Goal: Information Seeking & Learning: Learn about a topic

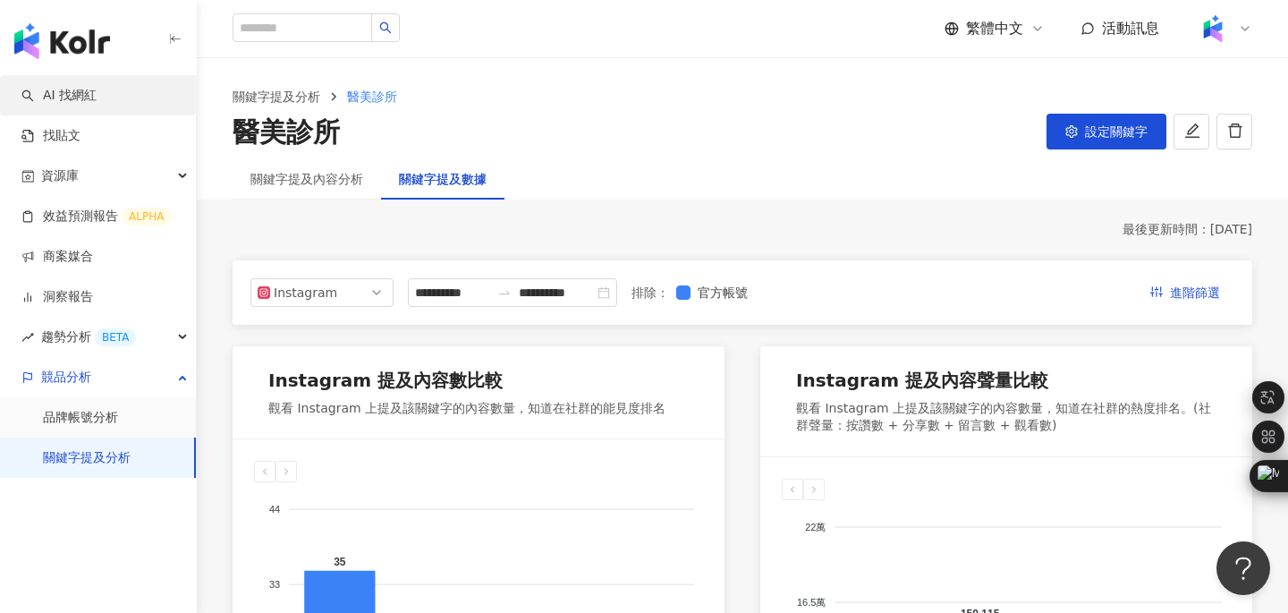
click at [81, 104] on link "AI 找網紅" at bounding box center [58, 96] width 75 height 18
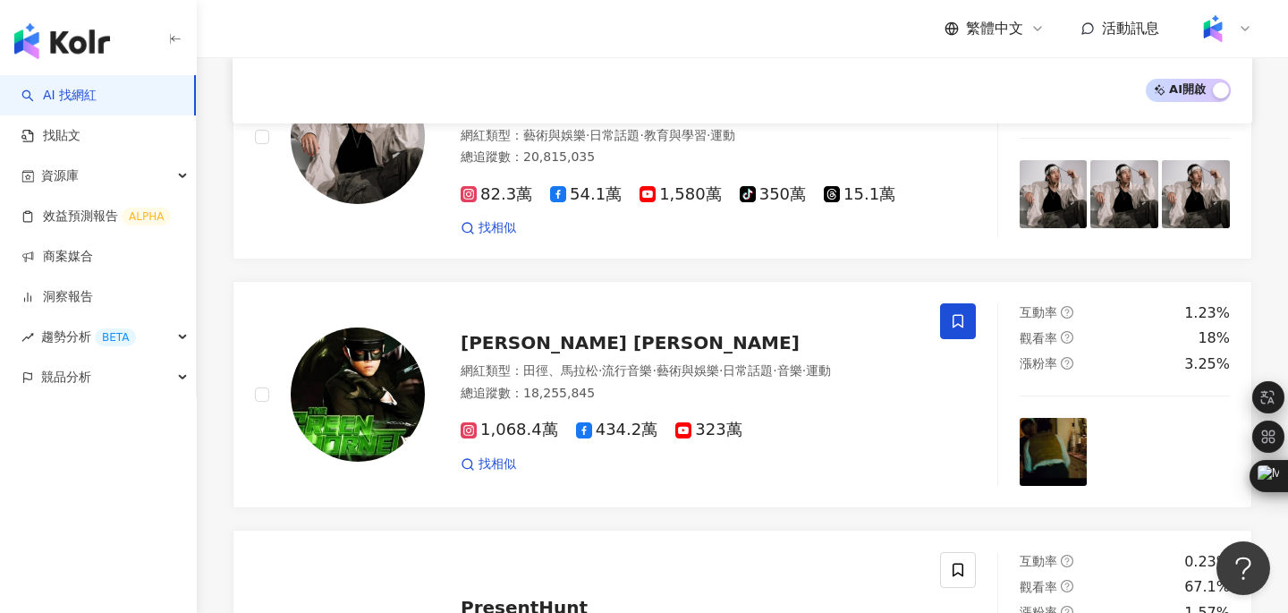
scroll to position [294, 0]
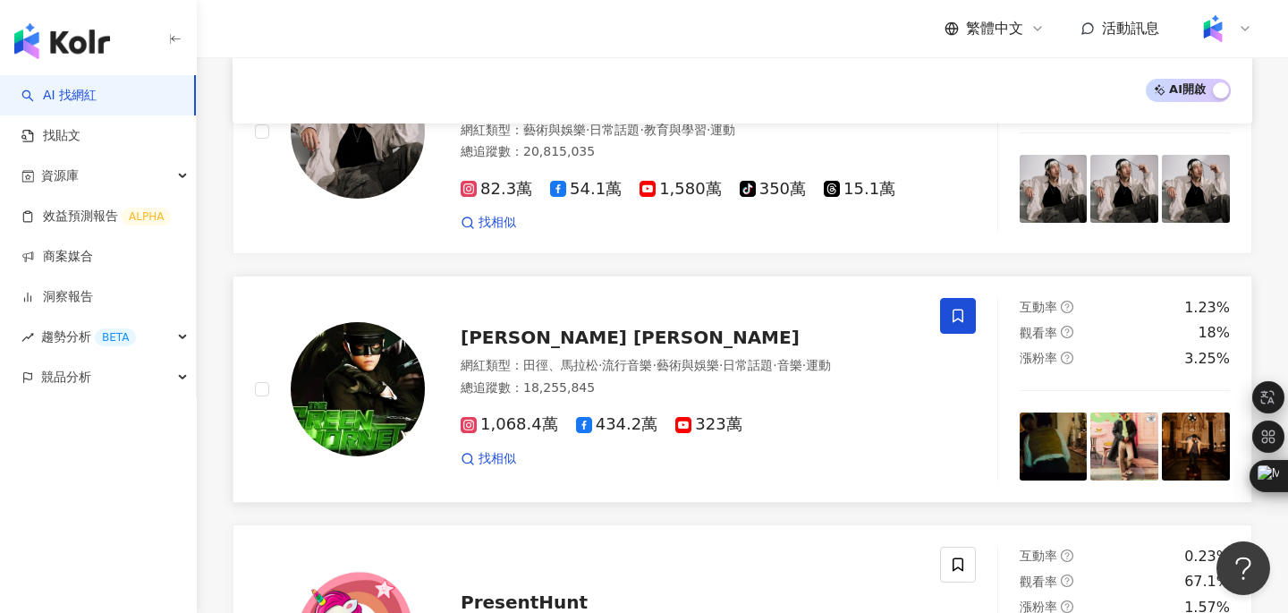
click at [572, 327] on span "Jay Chou 周杰倫" at bounding box center [630, 337] width 339 height 21
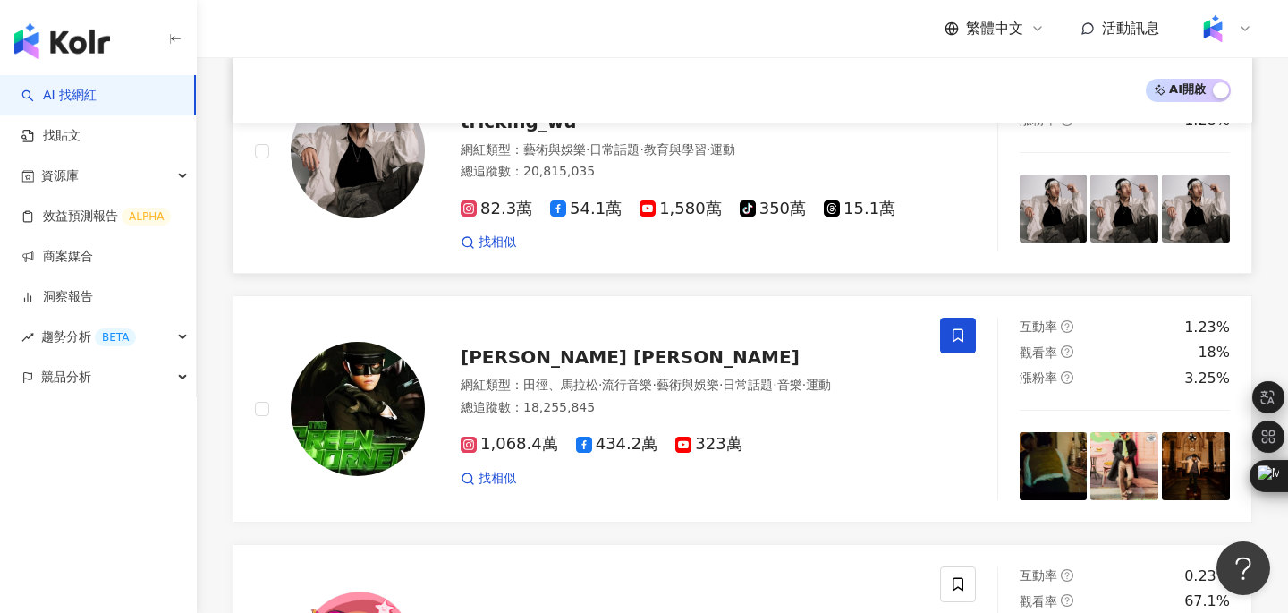
scroll to position [274, 0]
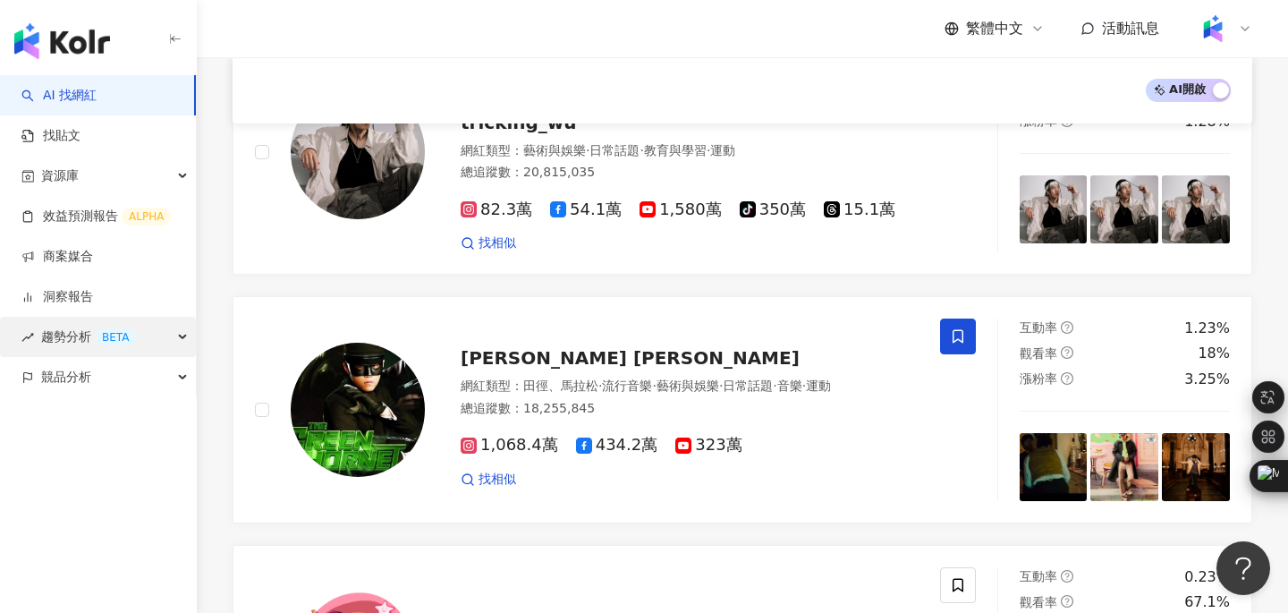
click at [180, 337] on icon "button" at bounding box center [184, 337] width 9 height 0
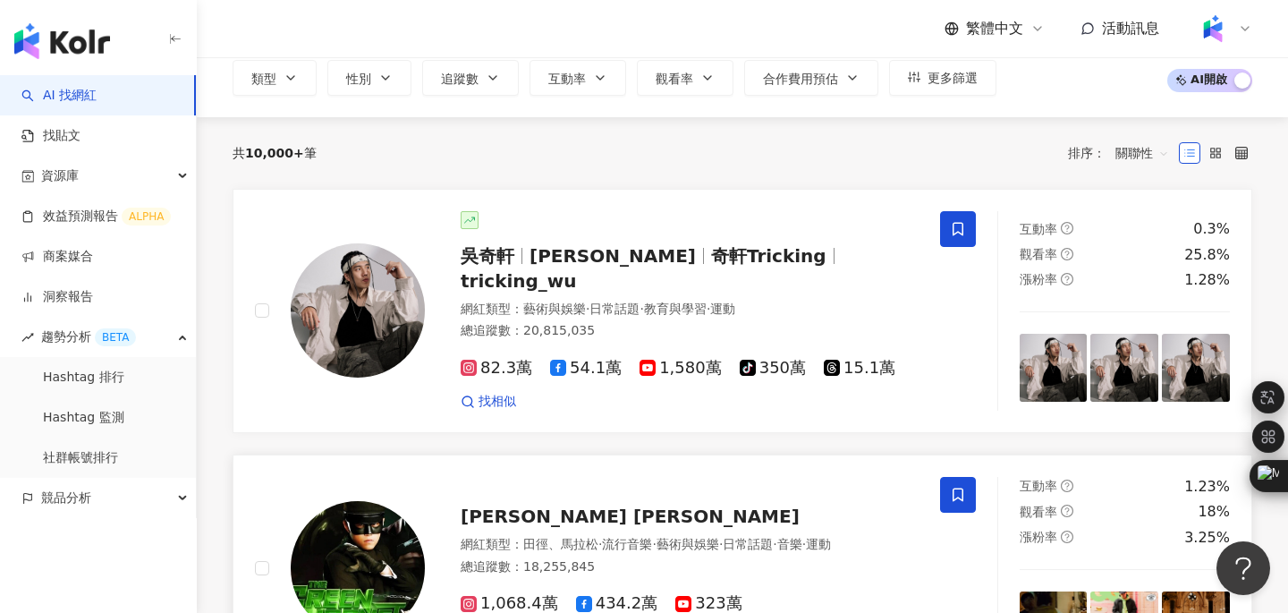
scroll to position [104, 0]
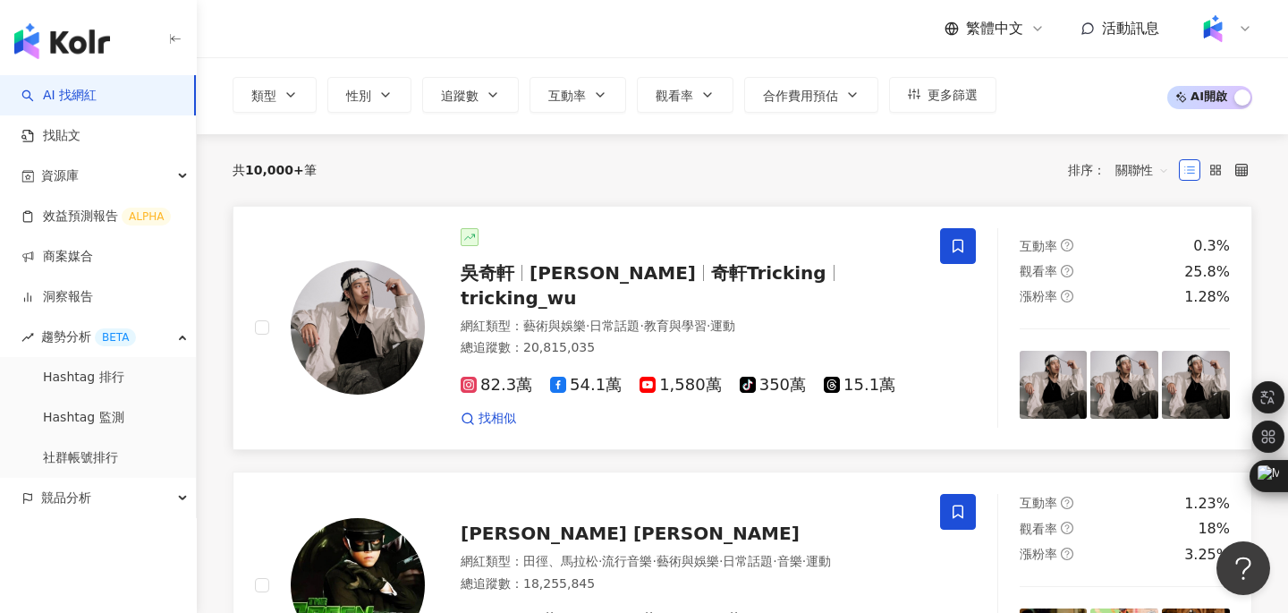
click at [506, 270] on span "吳奇軒" at bounding box center [488, 272] width 54 height 21
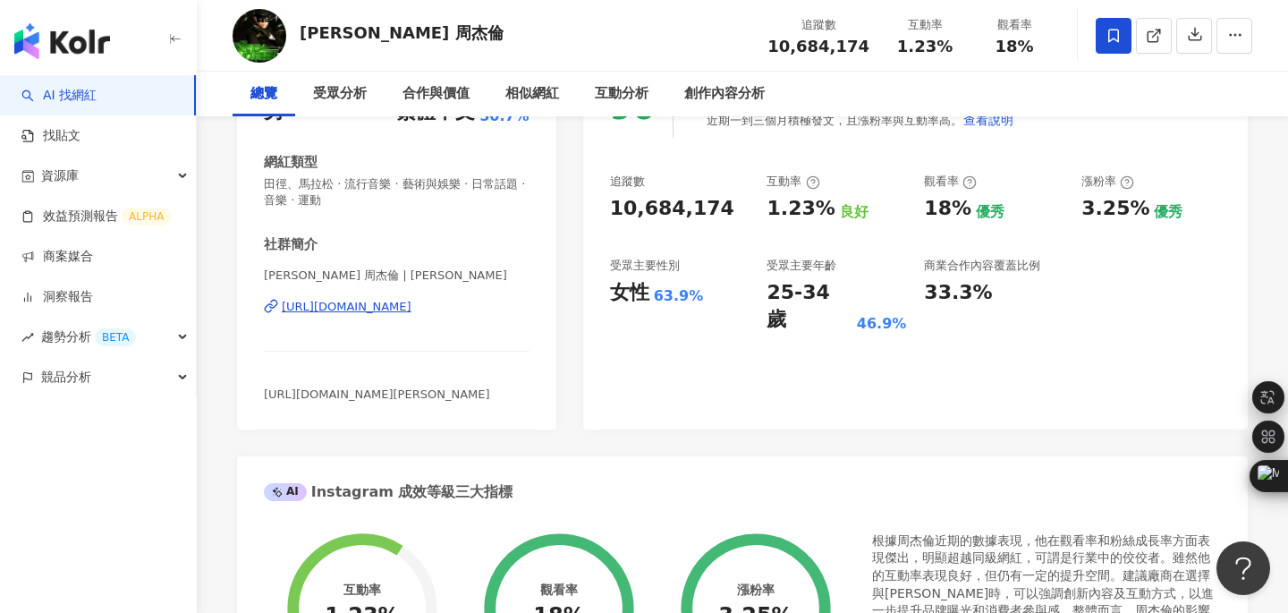
scroll to position [275, 0]
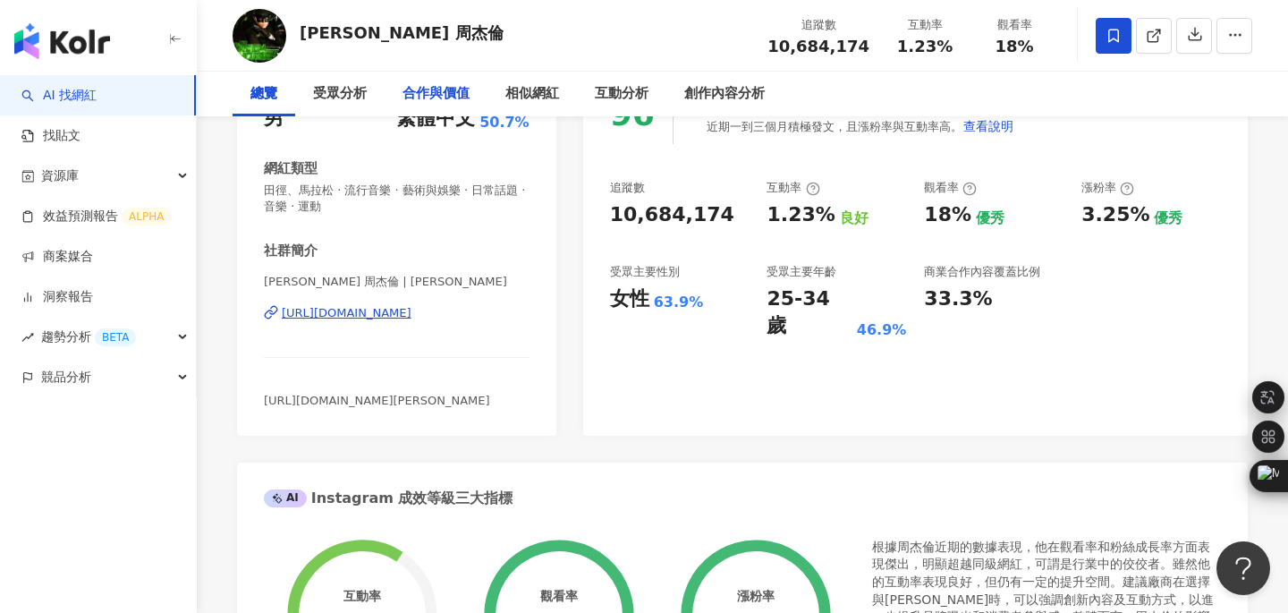
click at [448, 94] on div "合作與價值" at bounding box center [436, 93] width 67 height 21
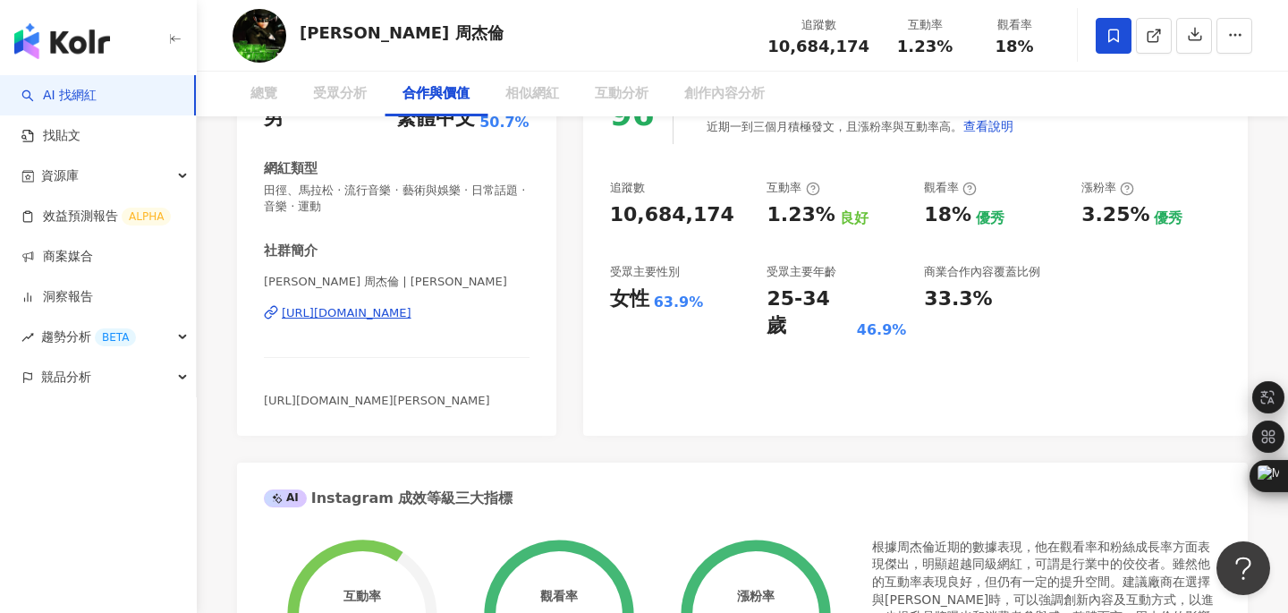
scroll to position [2401, 0]
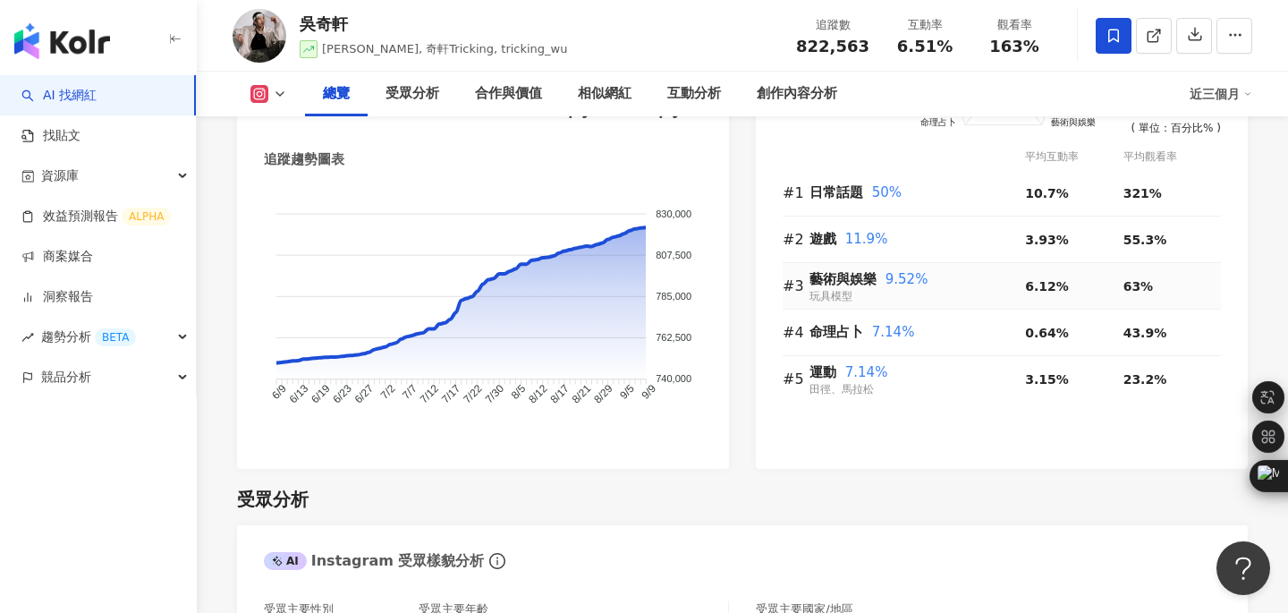
scroll to position [1334, 0]
